Goal: Information Seeking & Learning: Learn about a topic

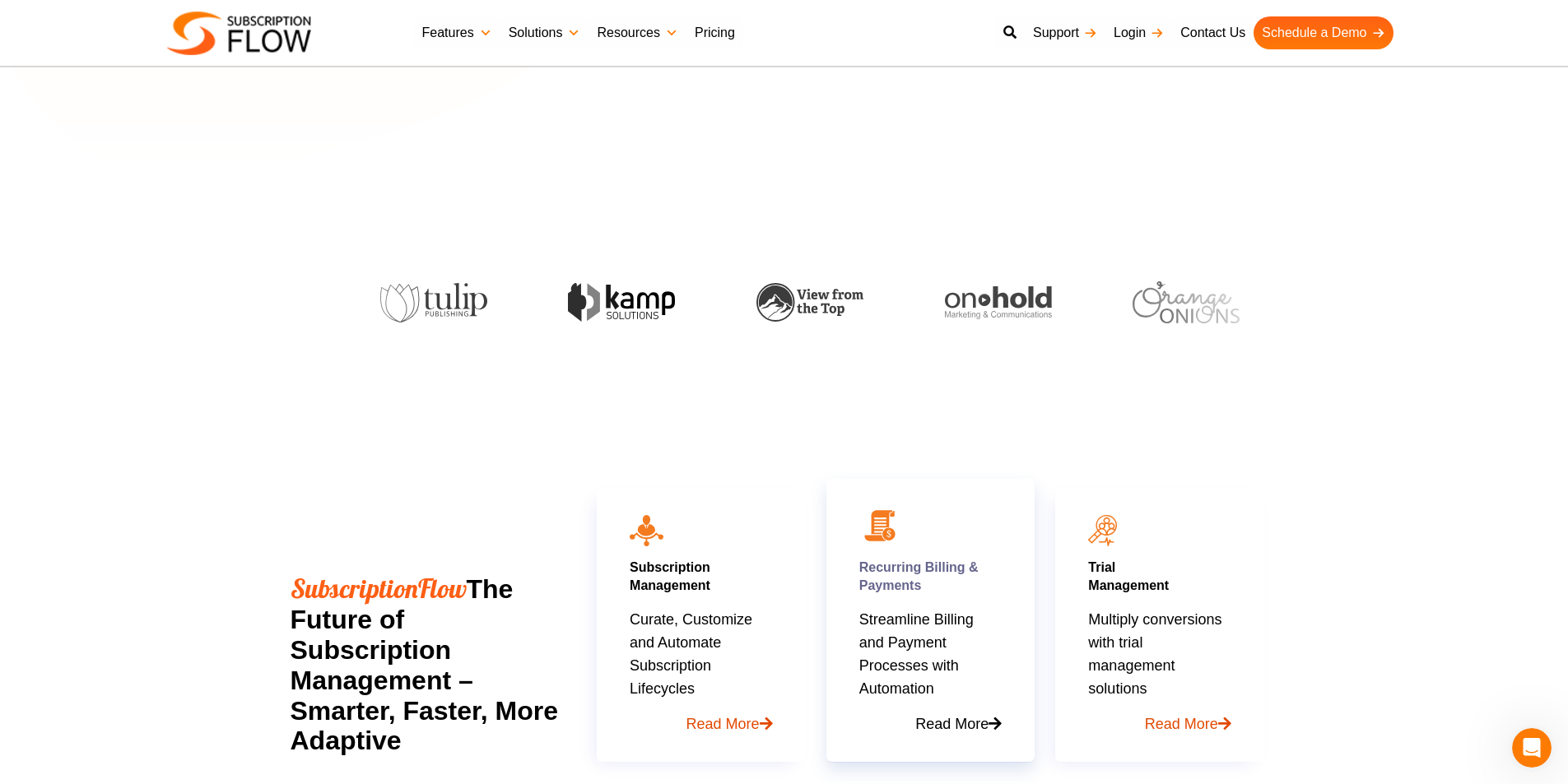
click at [925, 654] on p "Streamline Billing and Payment Processes with Automation Read More" at bounding box center [930, 672] width 142 height 127
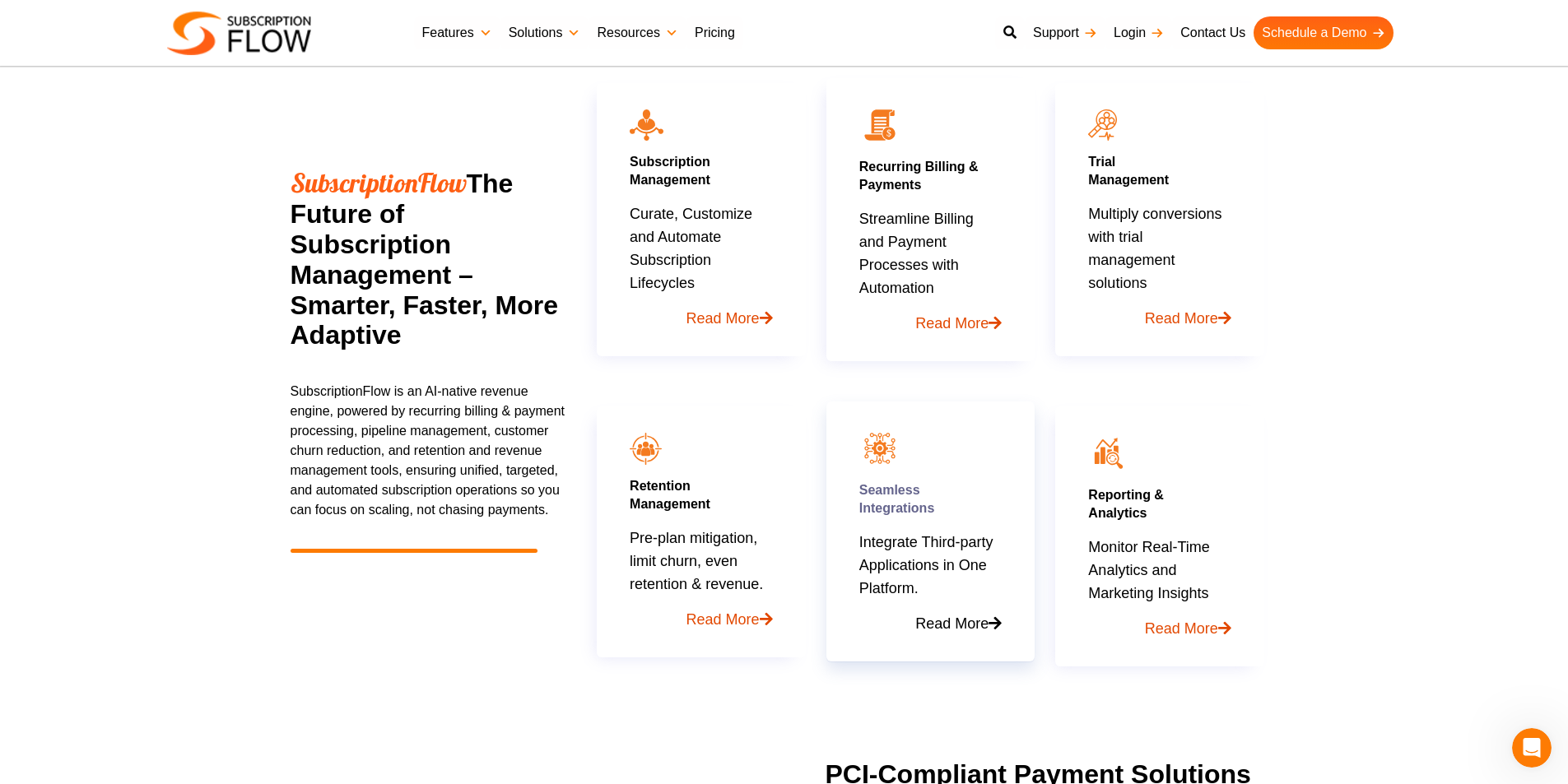
scroll to position [823, 0]
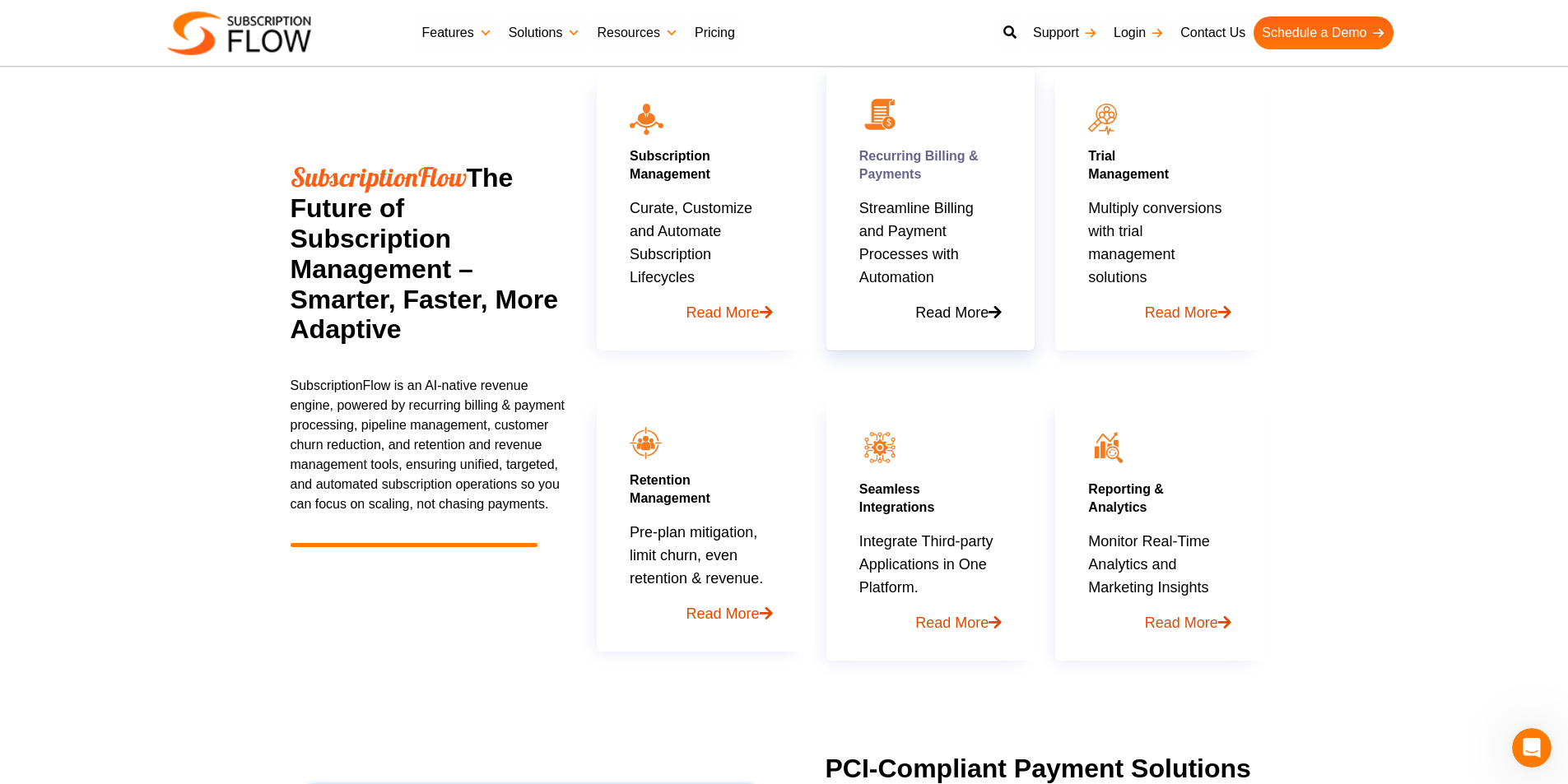
click at [948, 255] on p "Streamline Billing and Payment Processes with Automation Read More" at bounding box center [930, 260] width 142 height 127
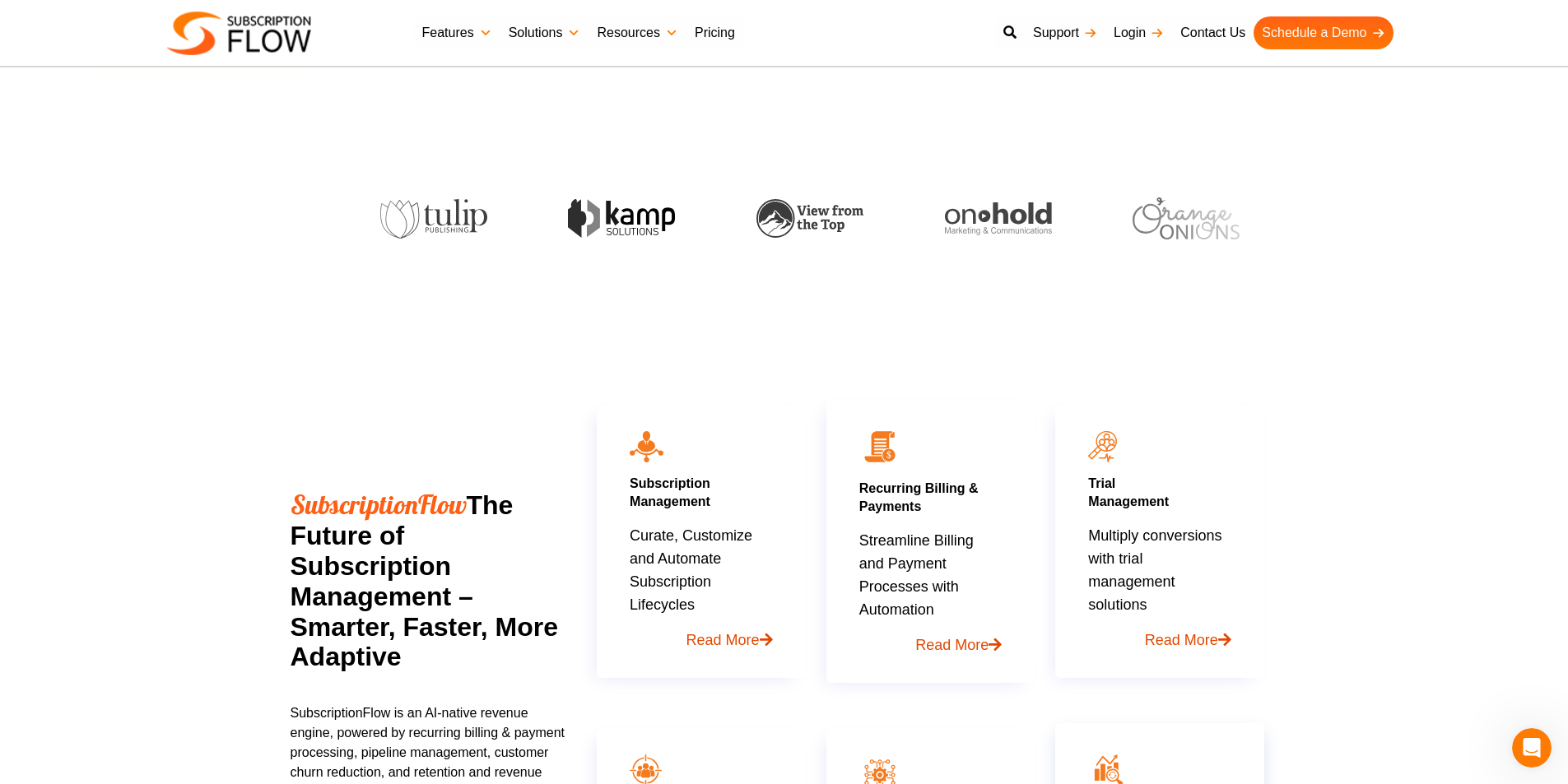
scroll to position [494, 0]
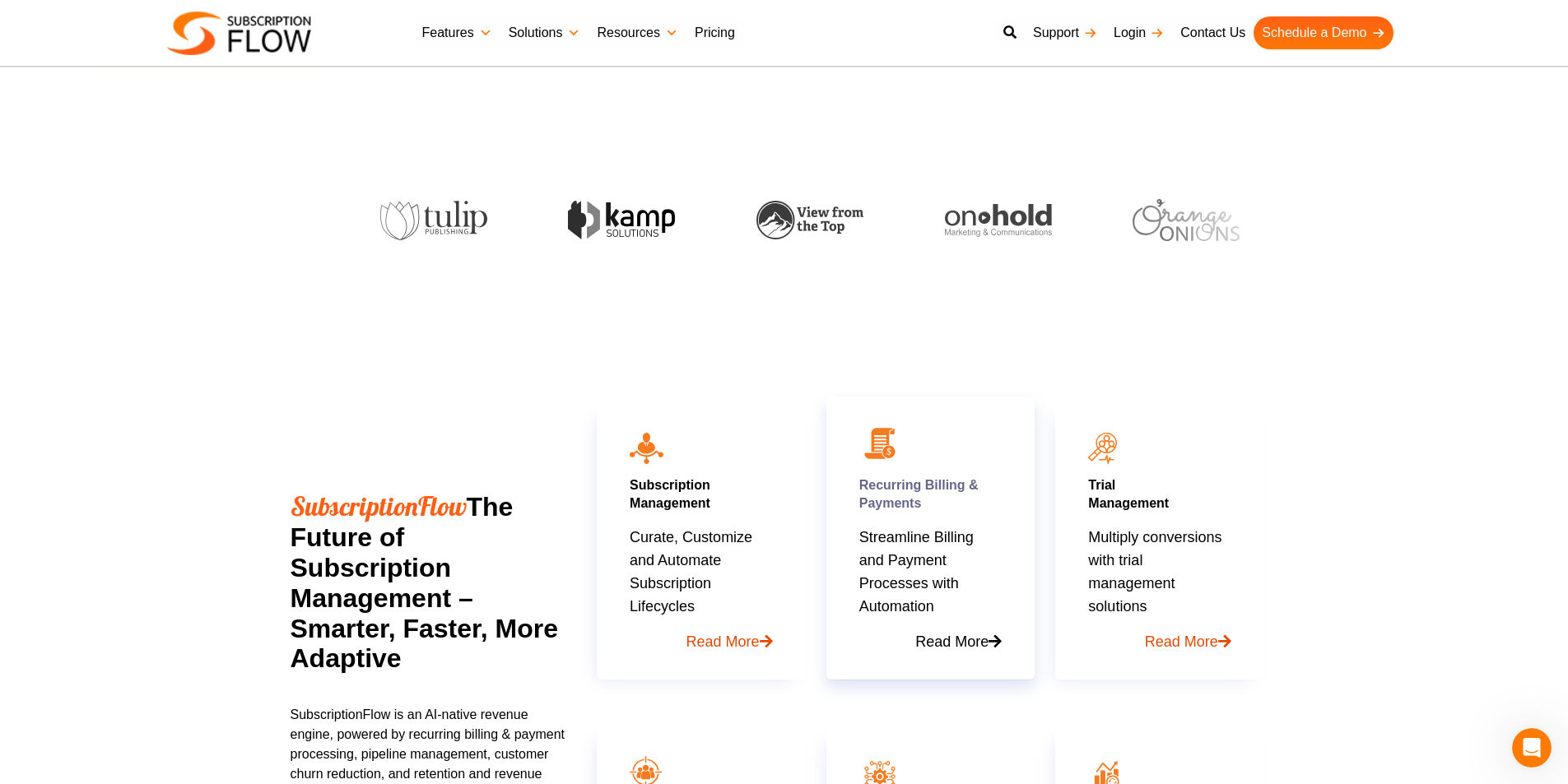
click at [946, 643] on link "Read More" at bounding box center [930, 636] width 142 height 36
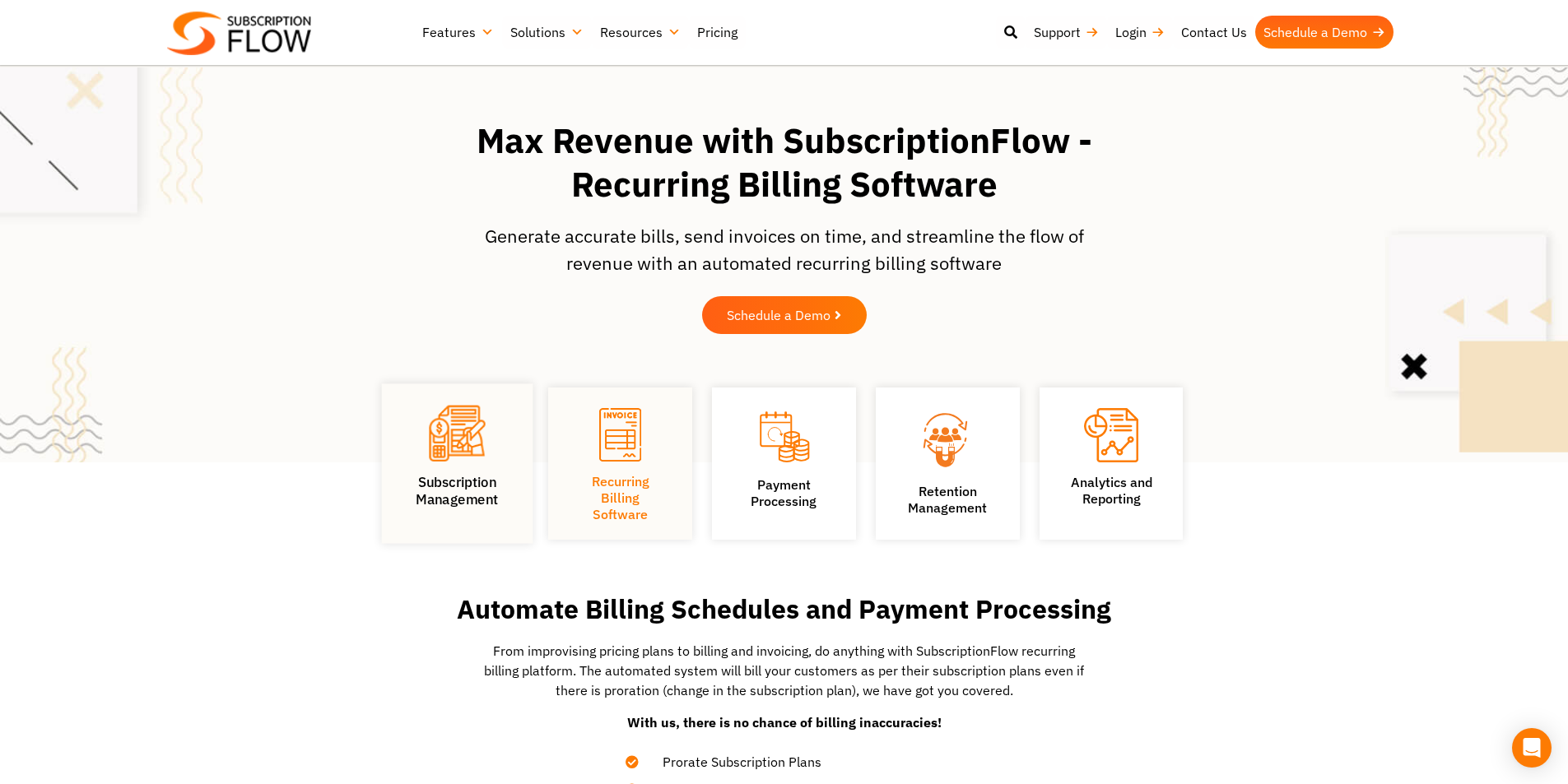
click at [455, 486] on link "Subscription Management" at bounding box center [456, 491] width 83 height 35
